Goal: Check status: Check status

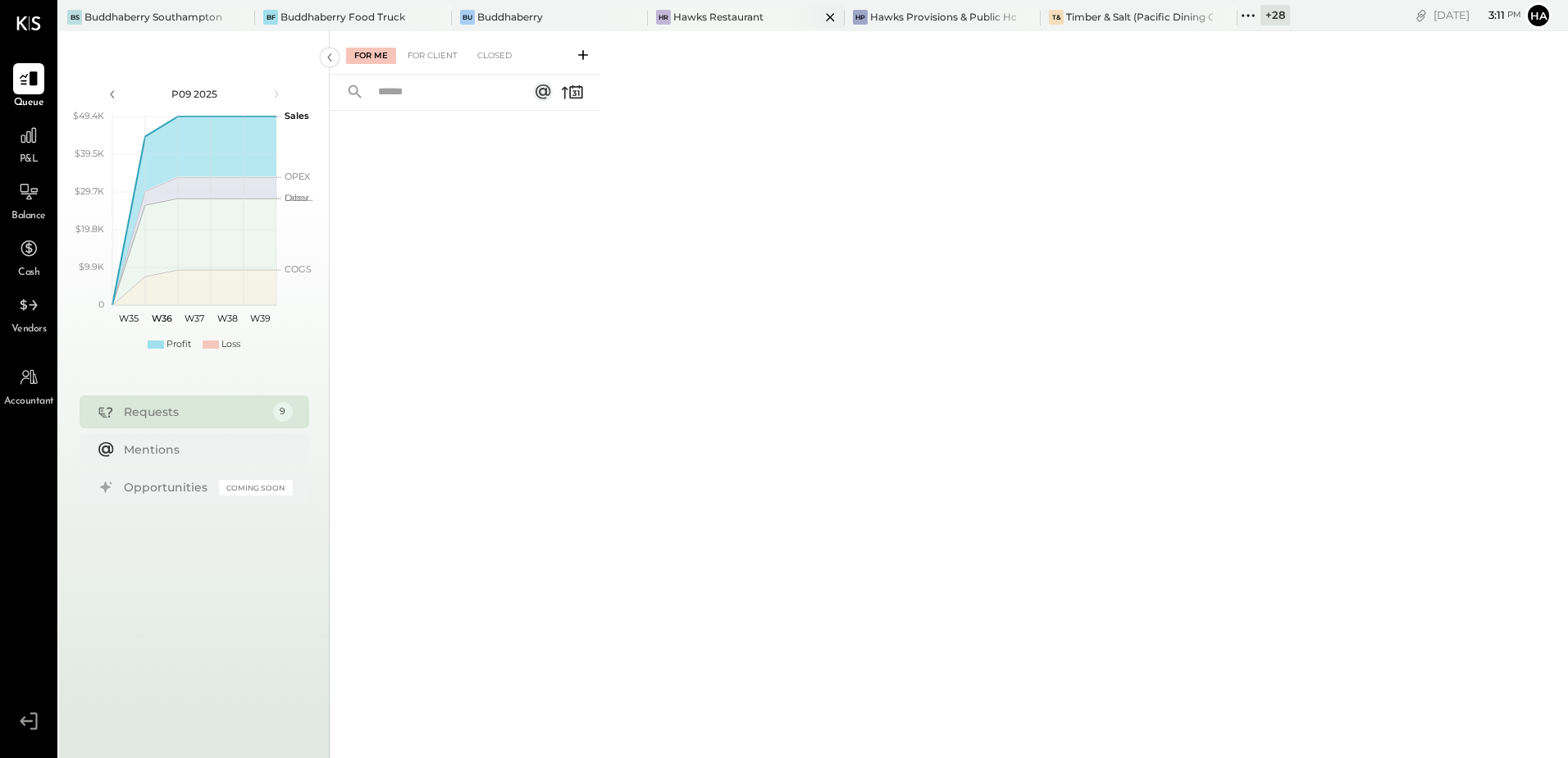
click at [833, 21] on icon at bounding box center [830, 17] width 21 height 20
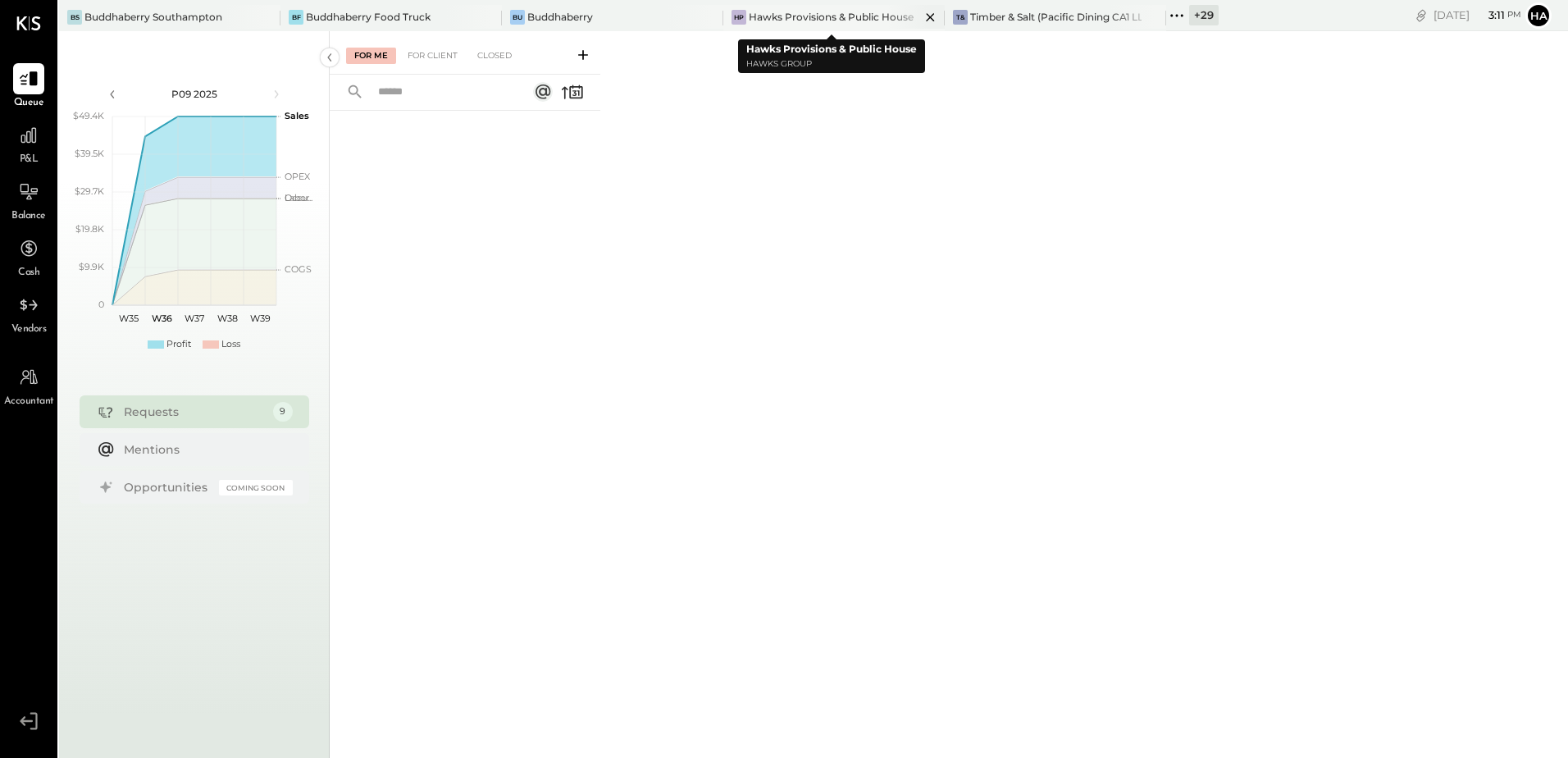
click at [926, 17] on icon at bounding box center [931, 17] width 21 height 20
click at [983, 19] on div "+ 30" at bounding box center [983, 15] width 31 height 21
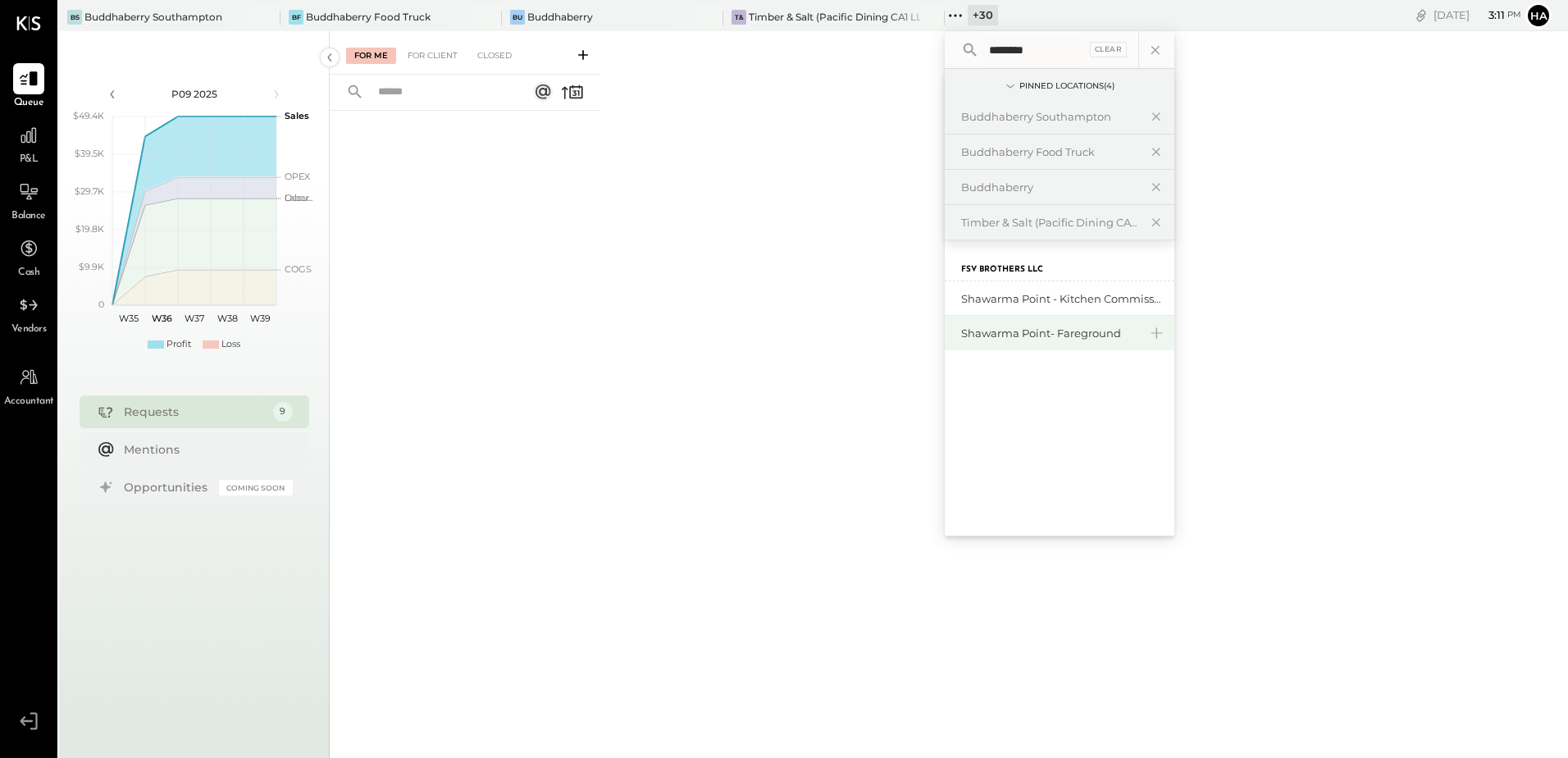
type input "********"
click at [1000, 326] on div "Shawarma Point- Fareground" at bounding box center [1050, 333] width 177 height 16
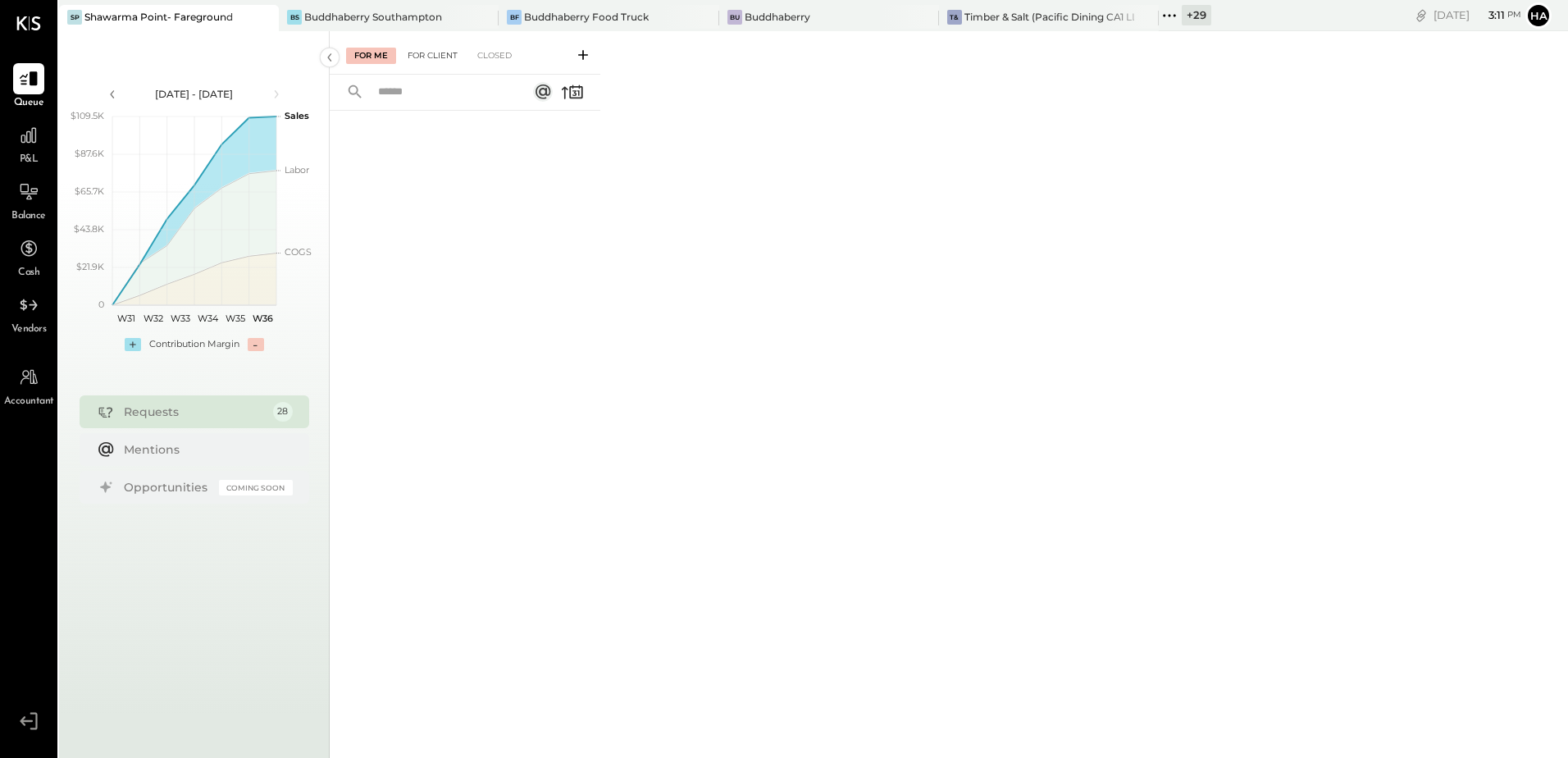
click at [439, 55] on div "For Client" at bounding box center [433, 55] width 66 height 17
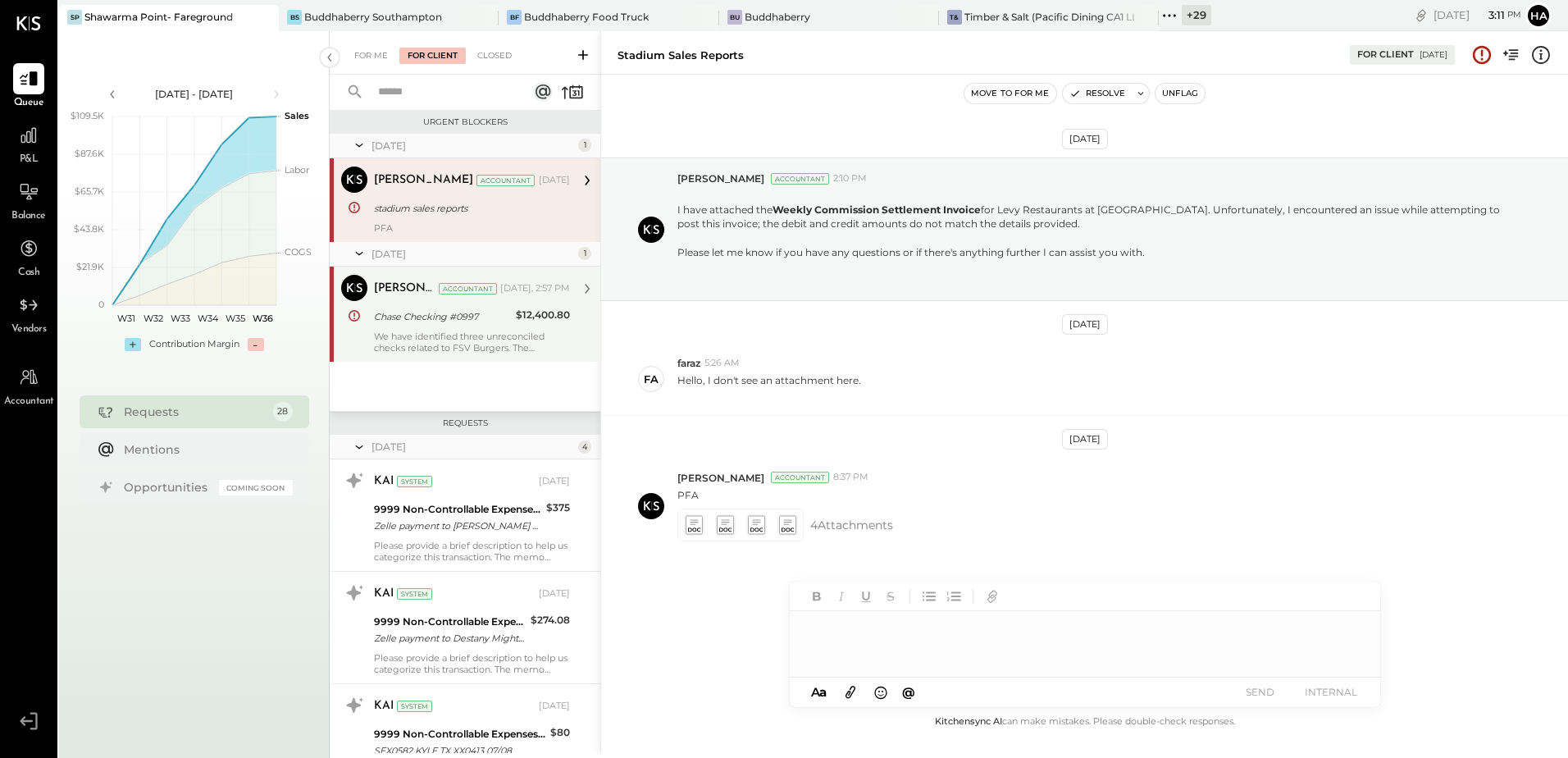
click at [466, 329] on div "[PERSON_NAME] R [PERSON_NAME] Accountant [DATE], 2:57 PM Chase Checking #0997 $…" at bounding box center [472, 314] width 196 height 79
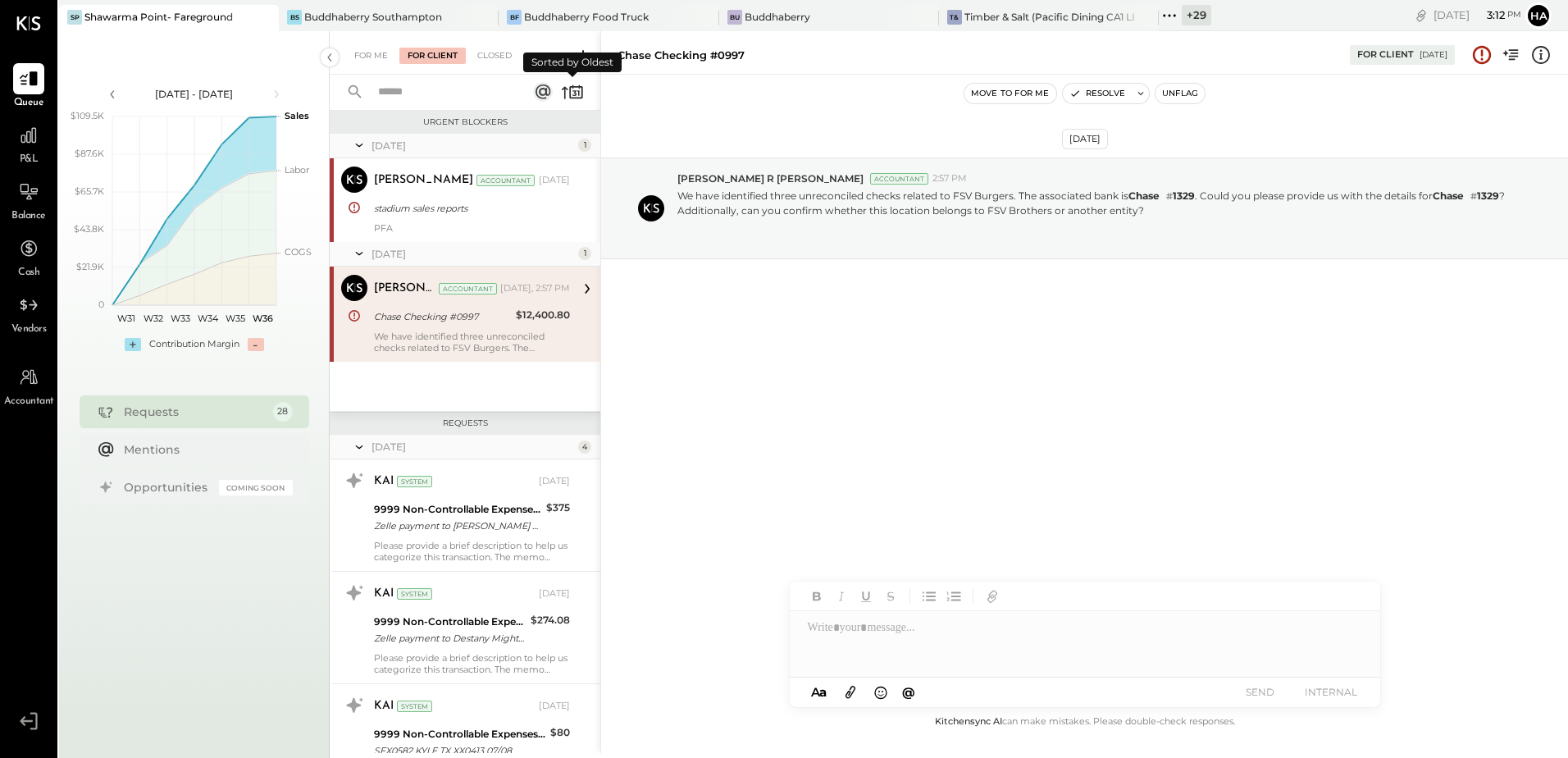
click at [569, 89] on icon at bounding box center [573, 92] width 23 height 23
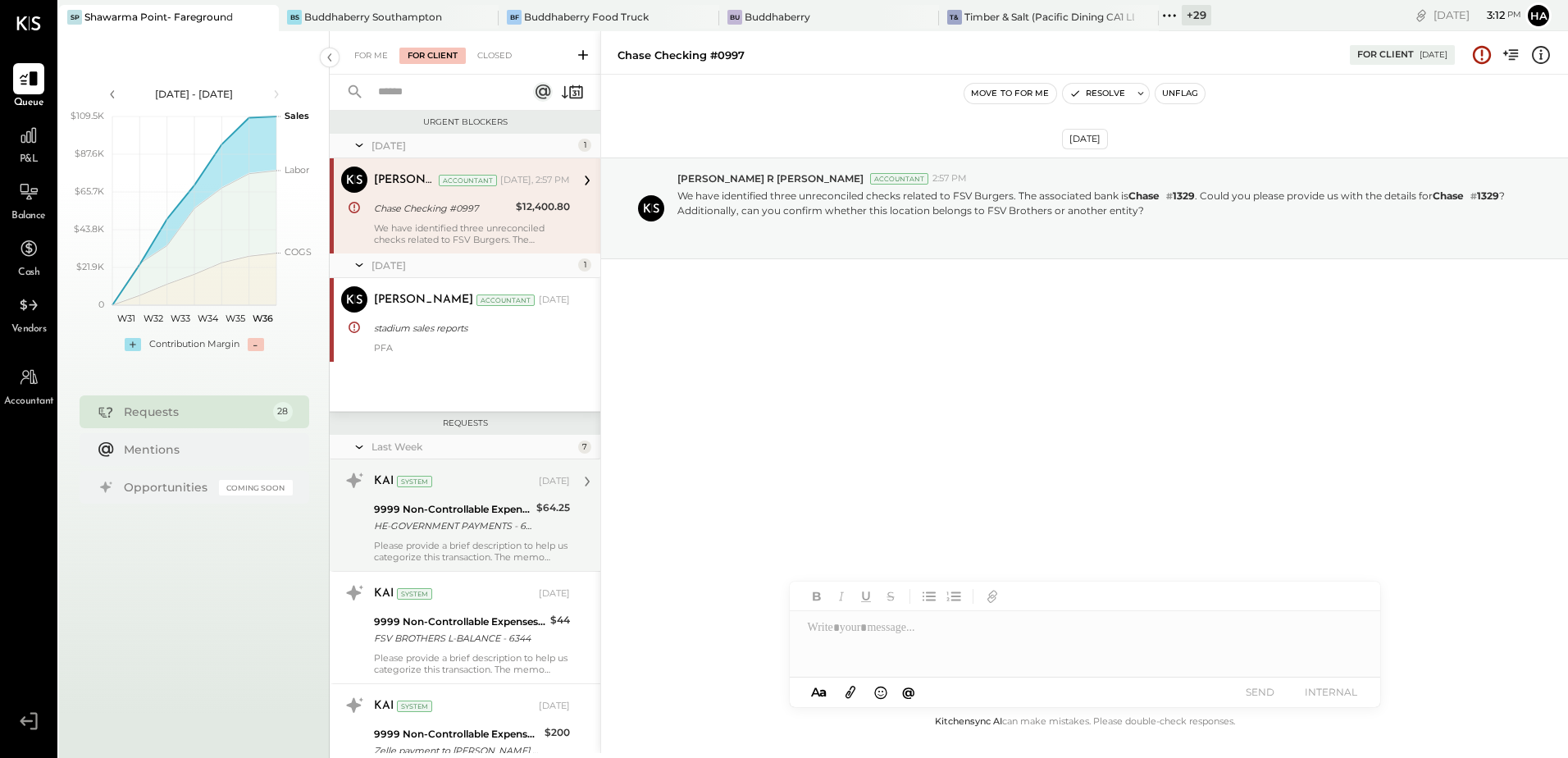
click at [463, 541] on div "Please provide a brief description to help us categorize this transaction. The …" at bounding box center [472, 551] width 196 height 23
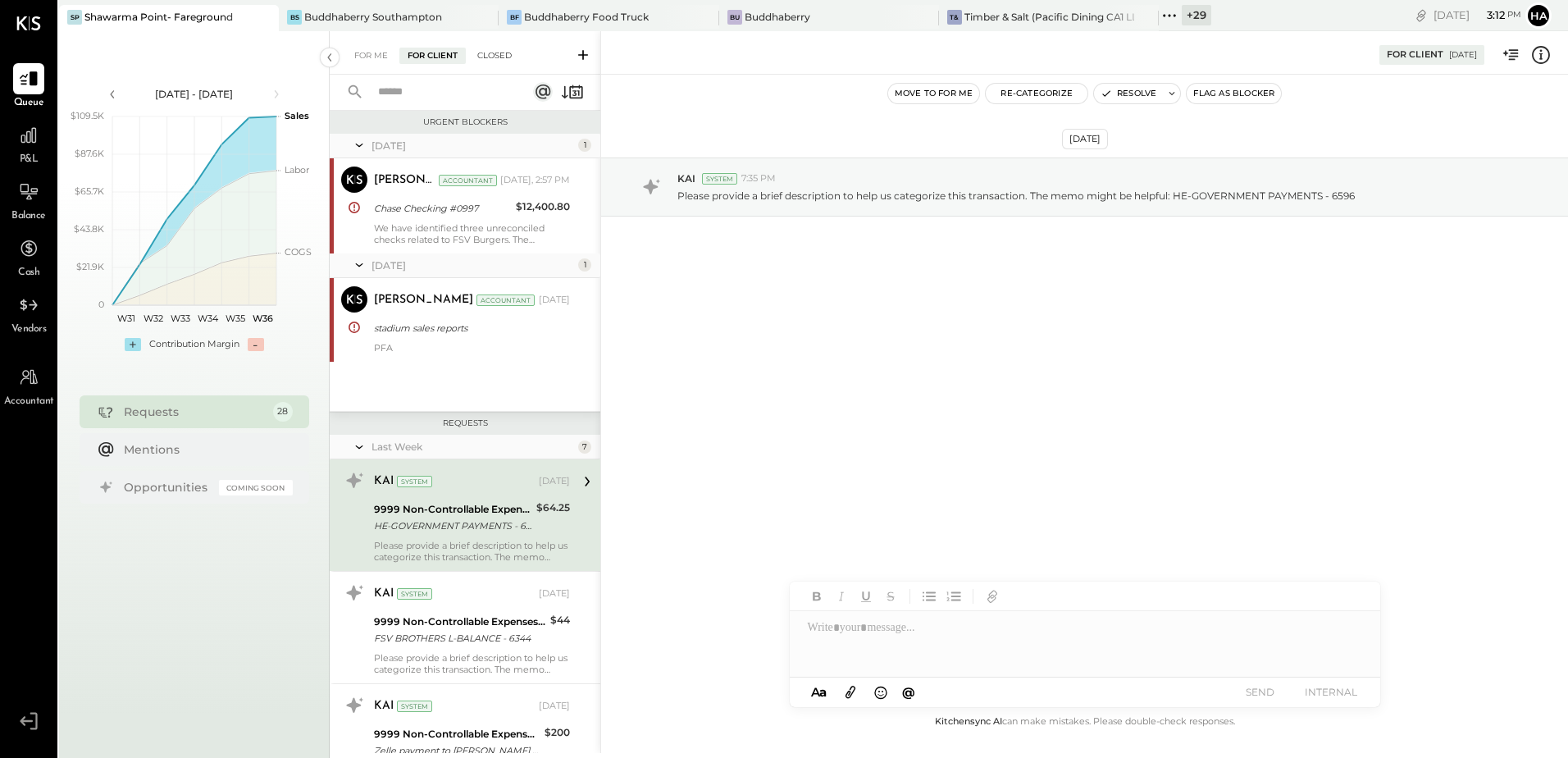
click at [492, 57] on div "Closed" at bounding box center [494, 55] width 51 height 17
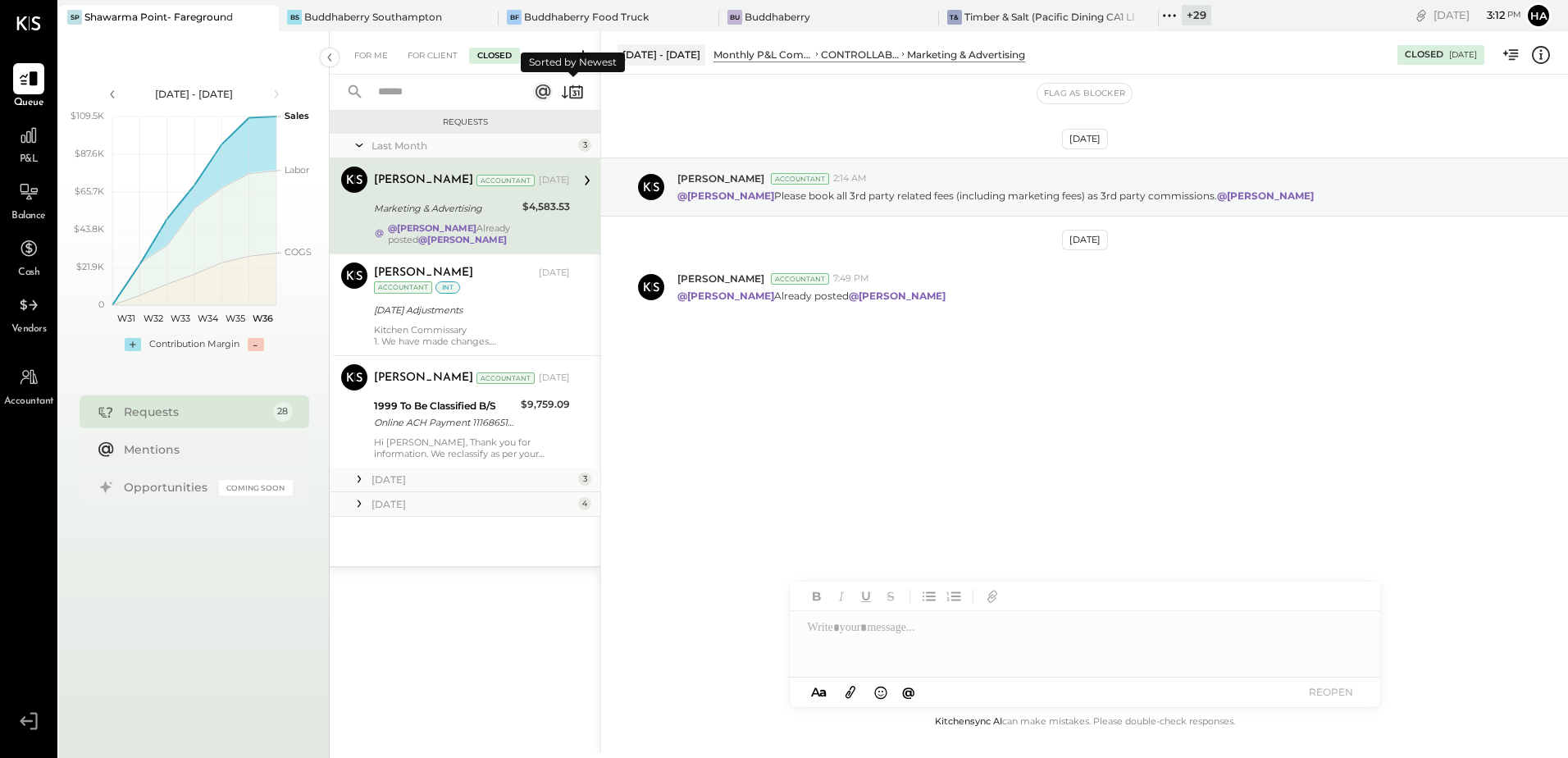
click at [569, 91] on icon at bounding box center [573, 92] width 23 height 23
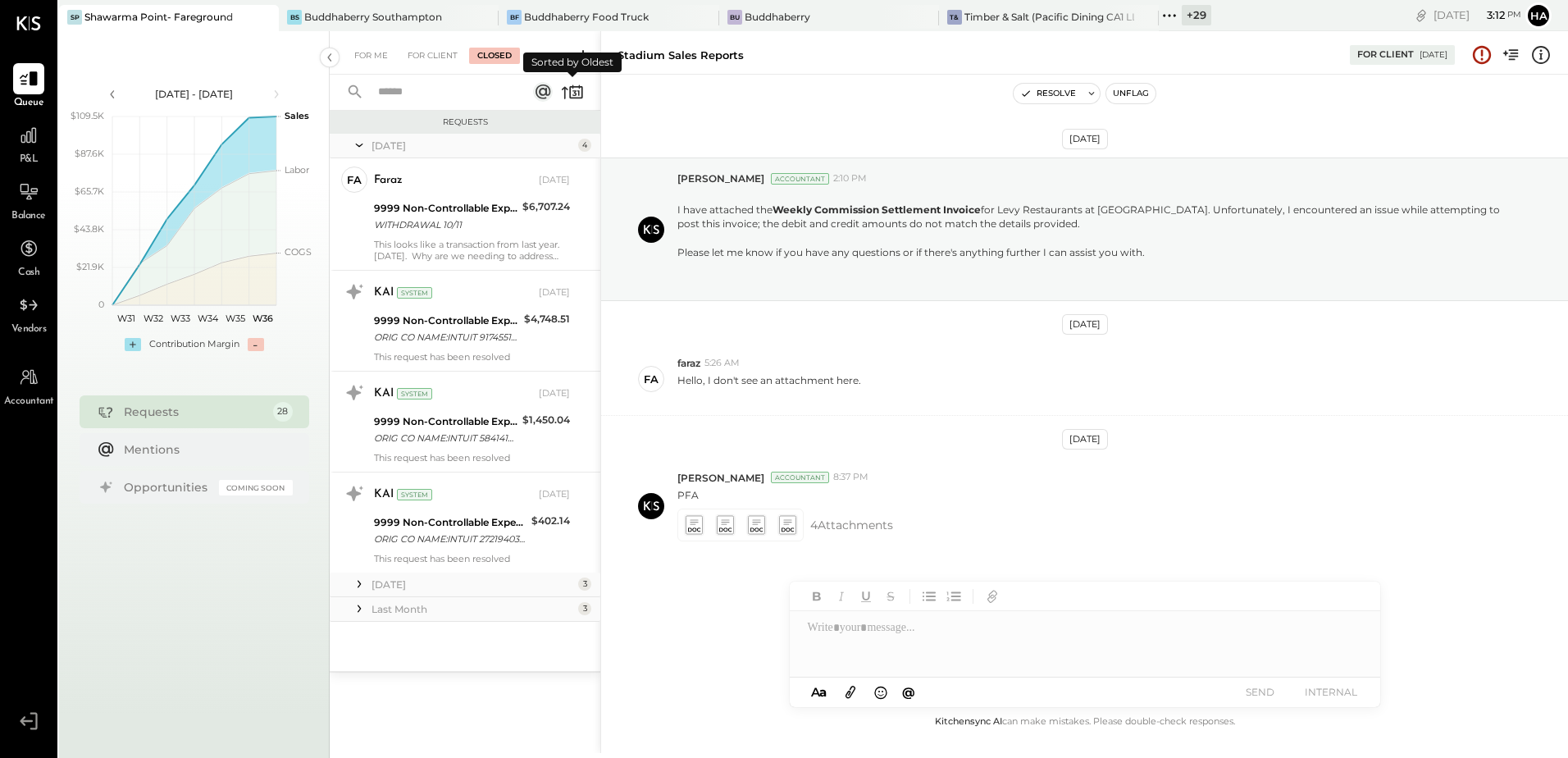
click at [569, 91] on icon at bounding box center [573, 92] width 23 height 23
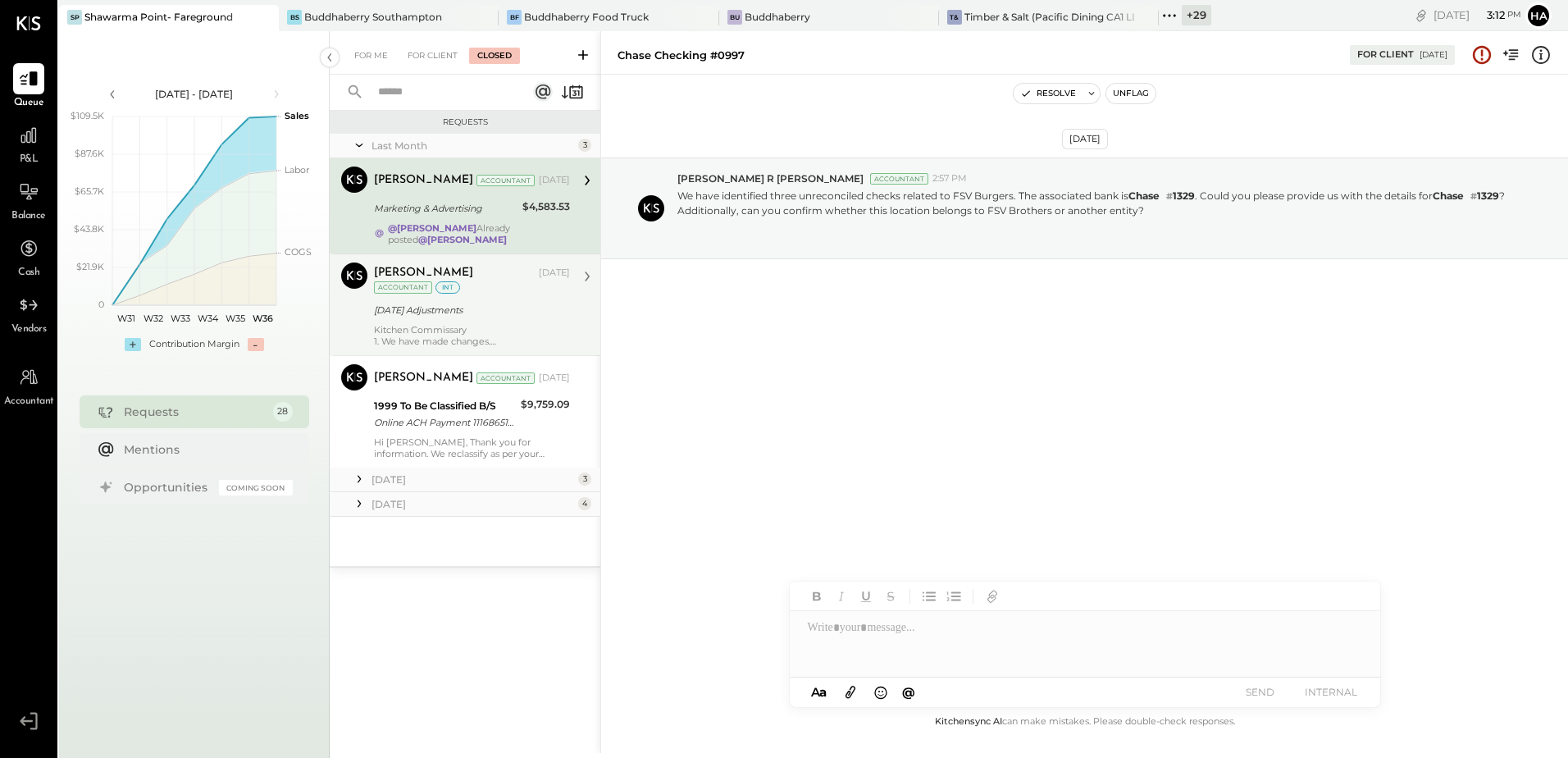
click at [468, 310] on div "[DATE] Adjustments" at bounding box center [469, 310] width 191 height 17
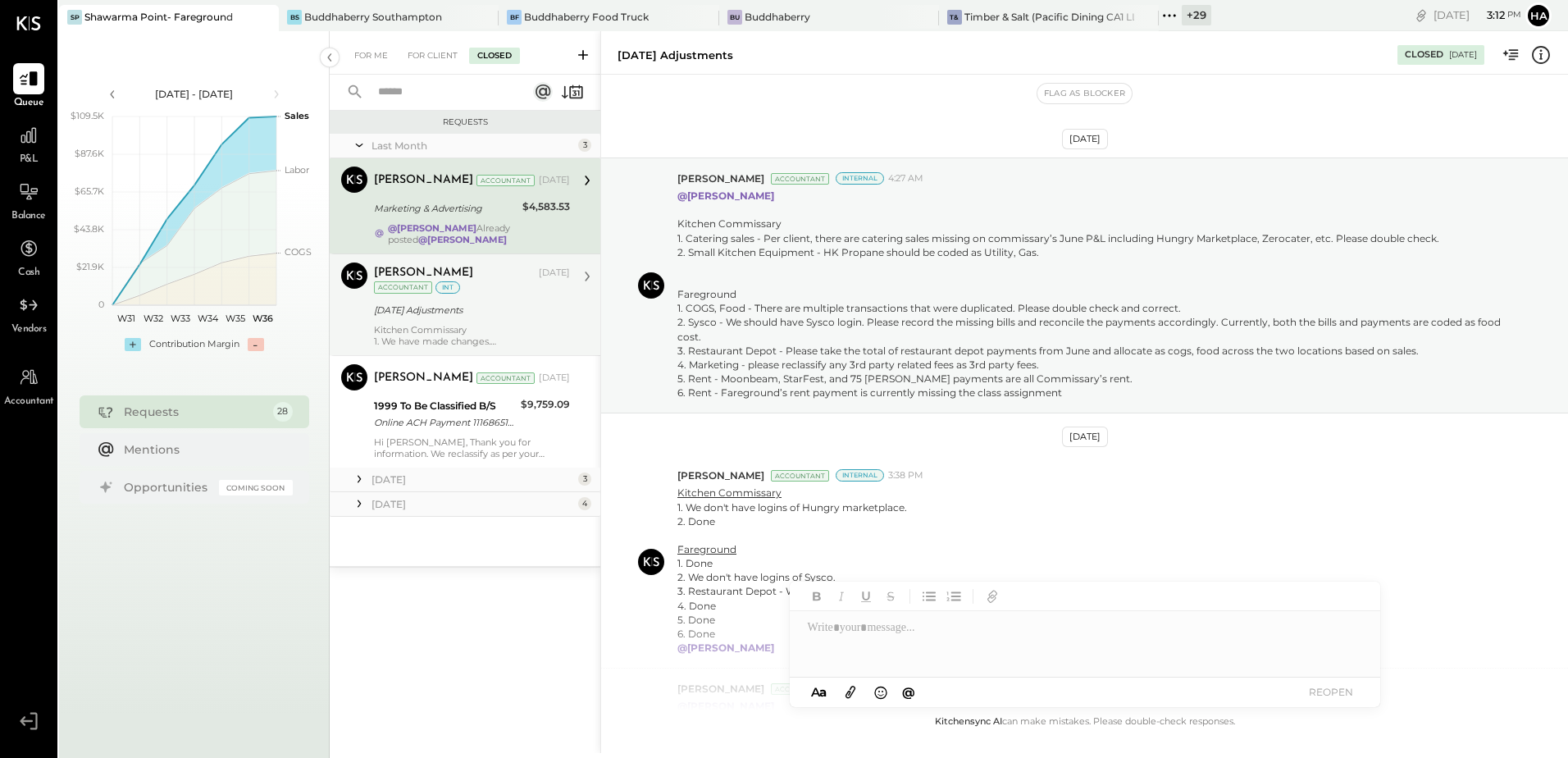
scroll to position [406, 0]
